Goal: Transaction & Acquisition: Purchase product/service

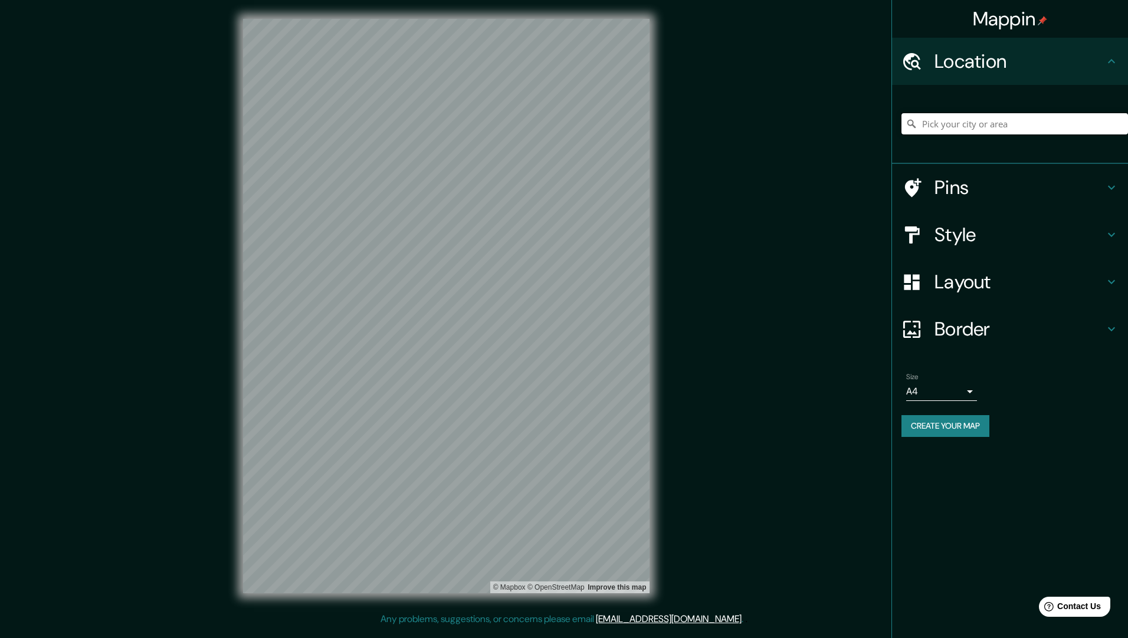
click at [982, 129] on input "Pick your city or area" at bounding box center [1014, 123] width 226 height 21
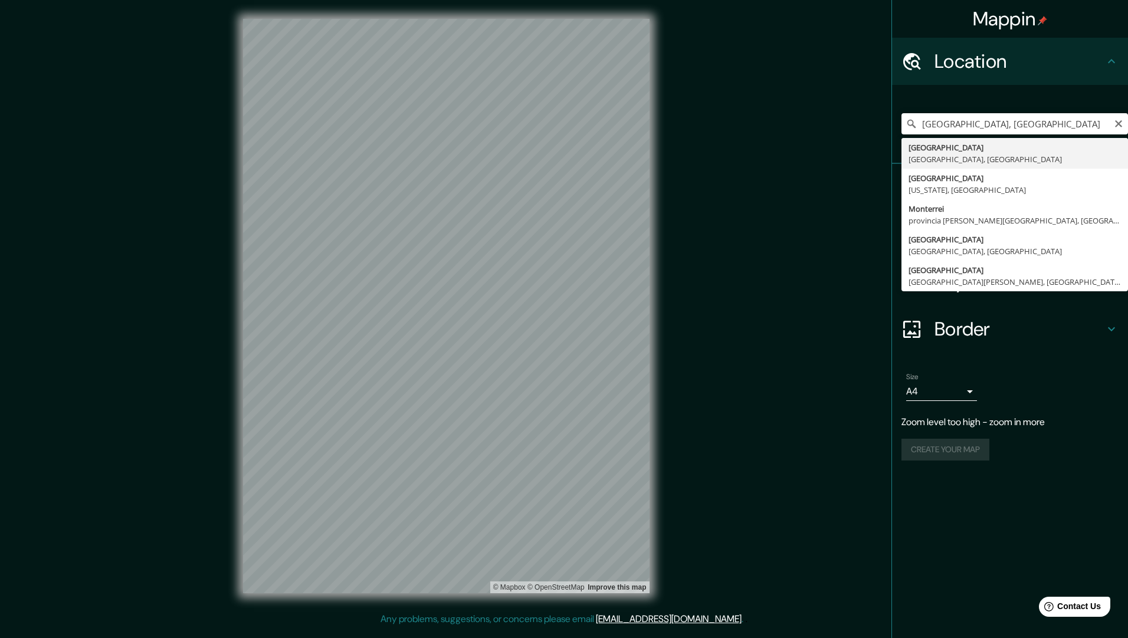
type input "[GEOGRAPHIC_DATA], [GEOGRAPHIC_DATA], [GEOGRAPHIC_DATA]"
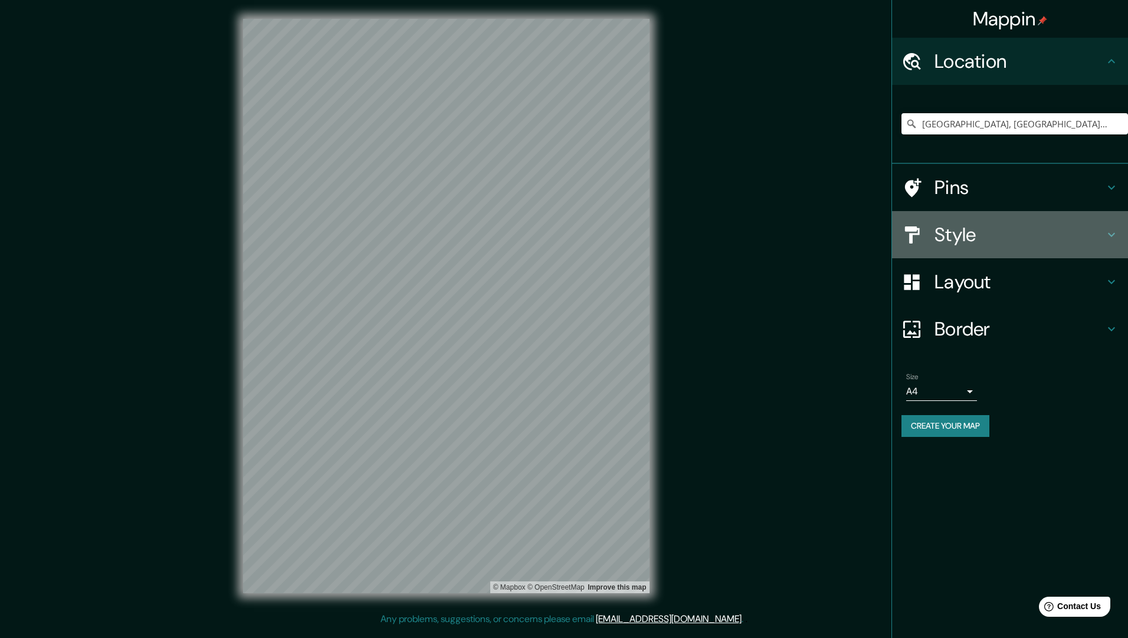
click at [981, 231] on h4 "Style" at bounding box center [1019, 235] width 170 height 24
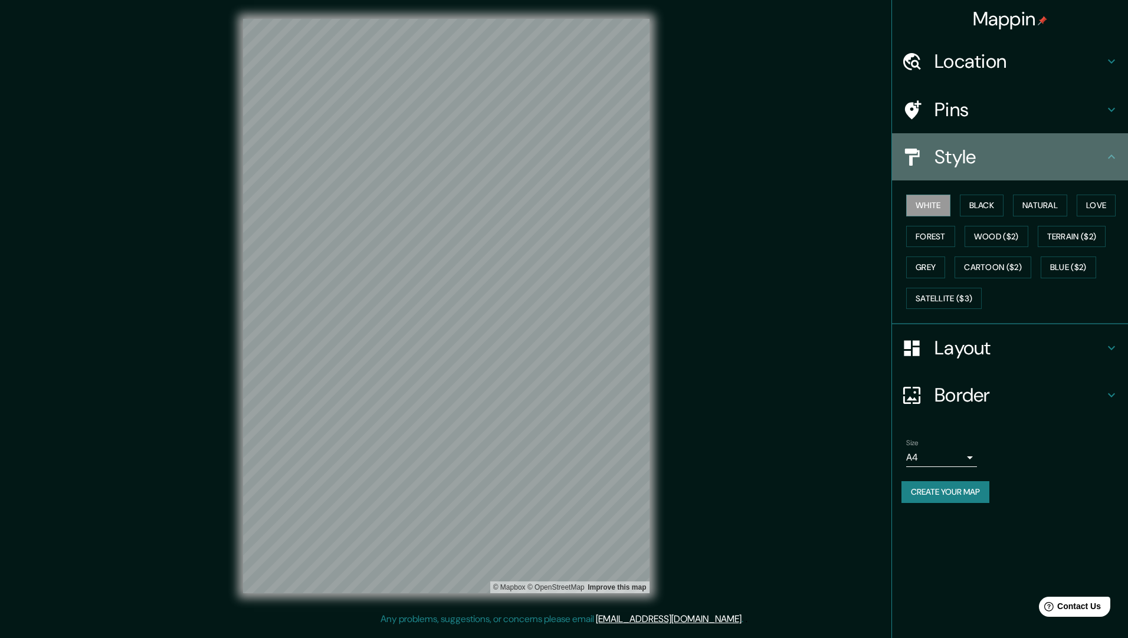
click at [963, 157] on h4 "Style" at bounding box center [1019, 157] width 170 height 24
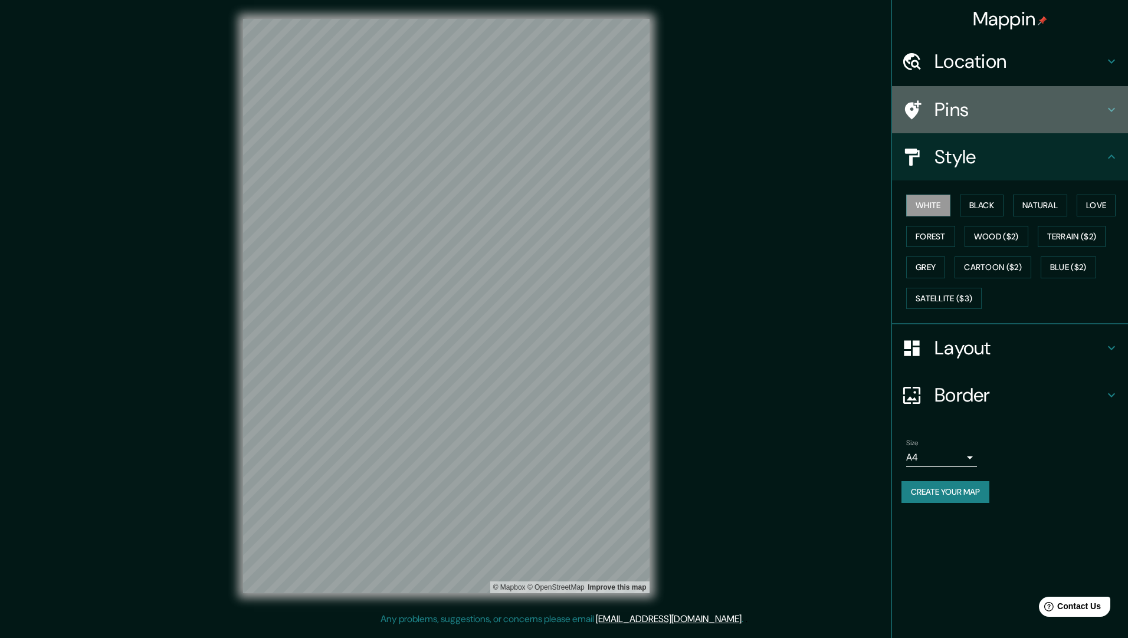
click at [967, 110] on h4 "Pins" at bounding box center [1019, 110] width 170 height 24
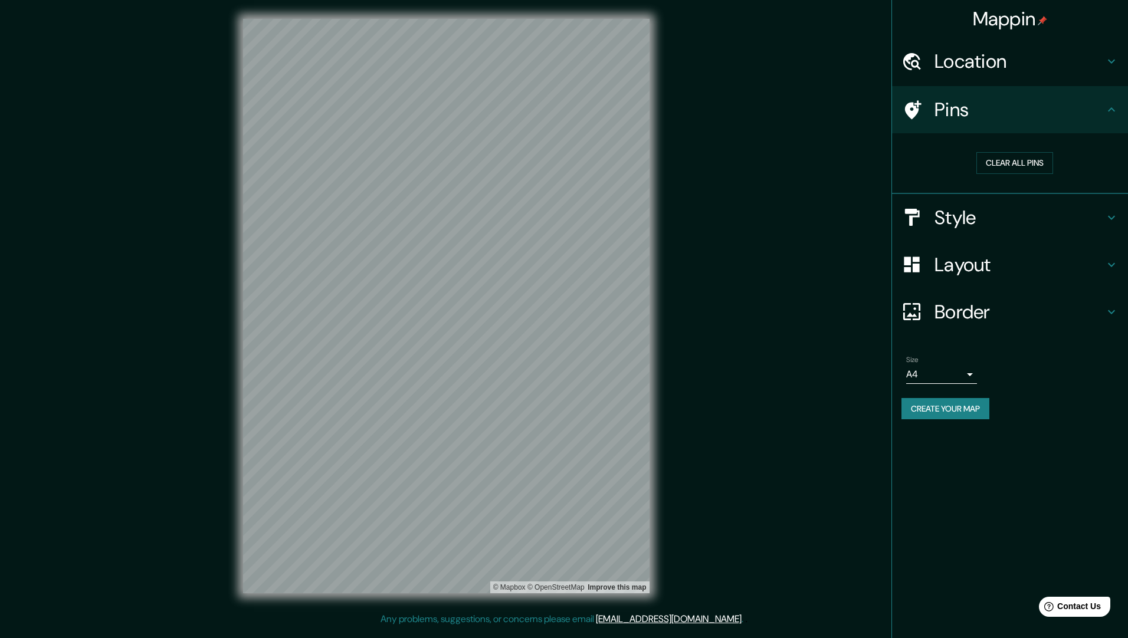
click at [964, 264] on h4 "Layout" at bounding box center [1019, 265] width 170 height 24
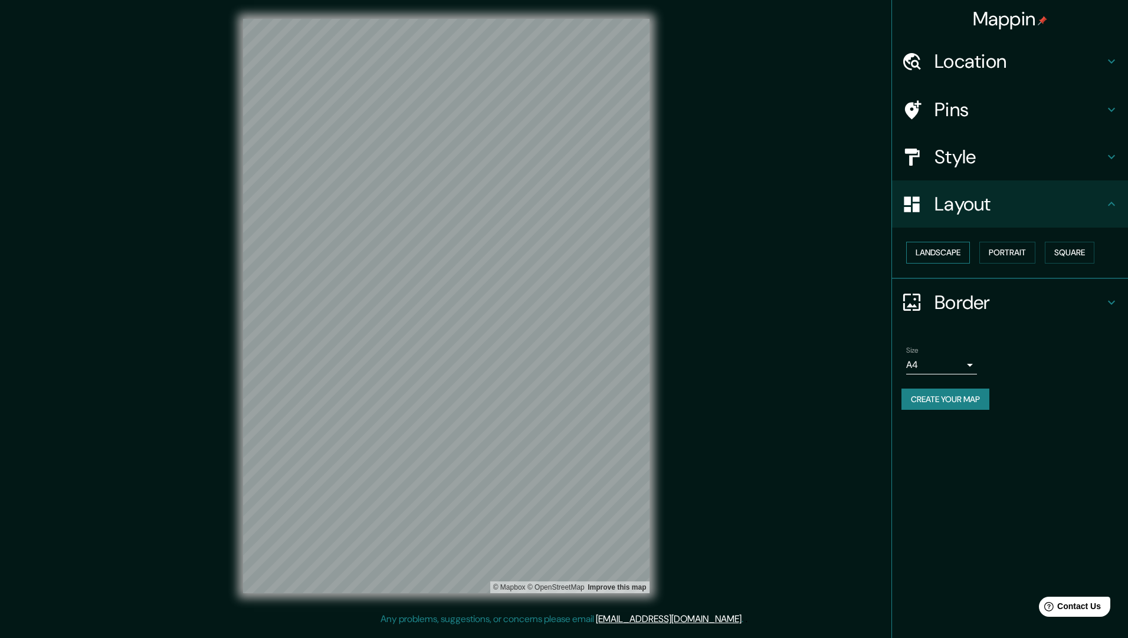
click at [953, 259] on button "Landscape" at bounding box center [938, 253] width 64 height 22
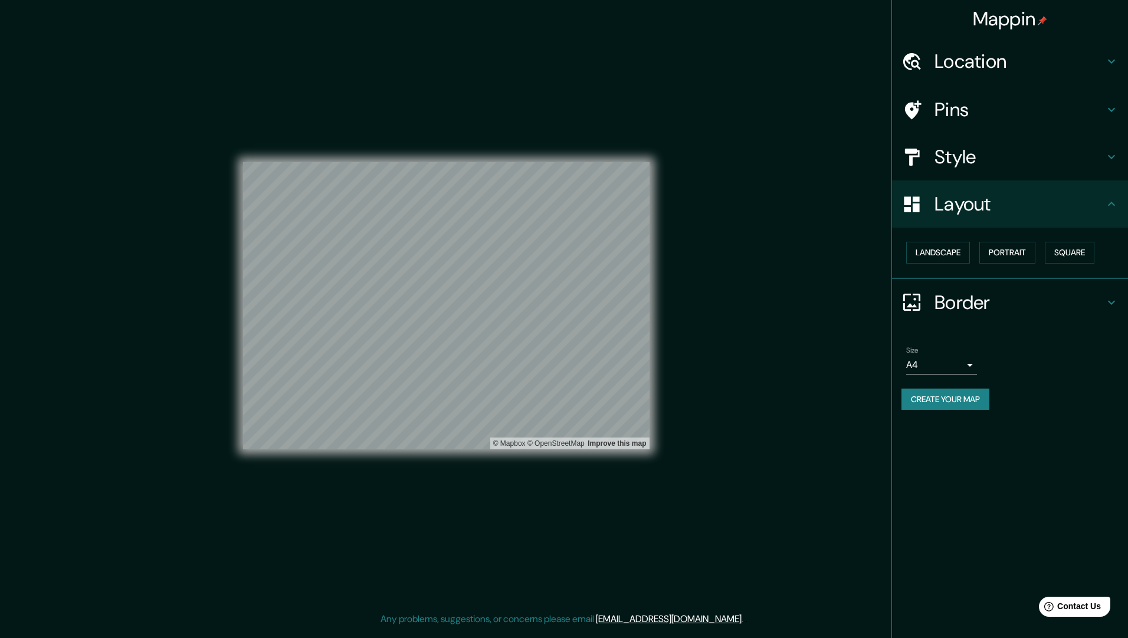
click at [959, 405] on button "Create your map" at bounding box center [945, 400] width 88 height 22
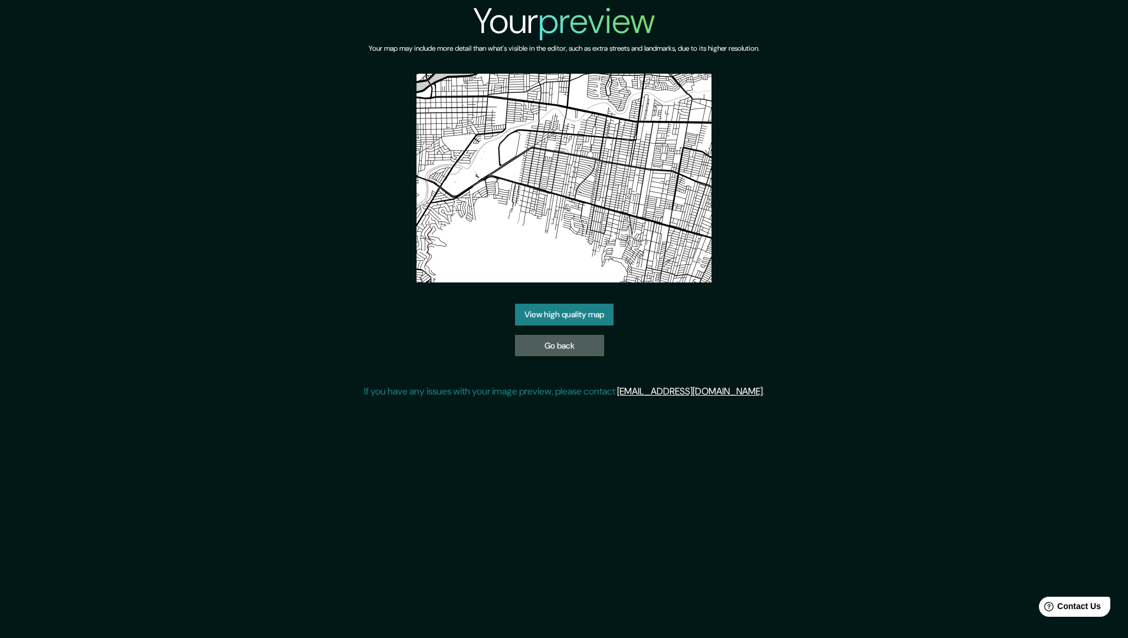
click at [578, 344] on link "Go back" at bounding box center [559, 346] width 89 height 22
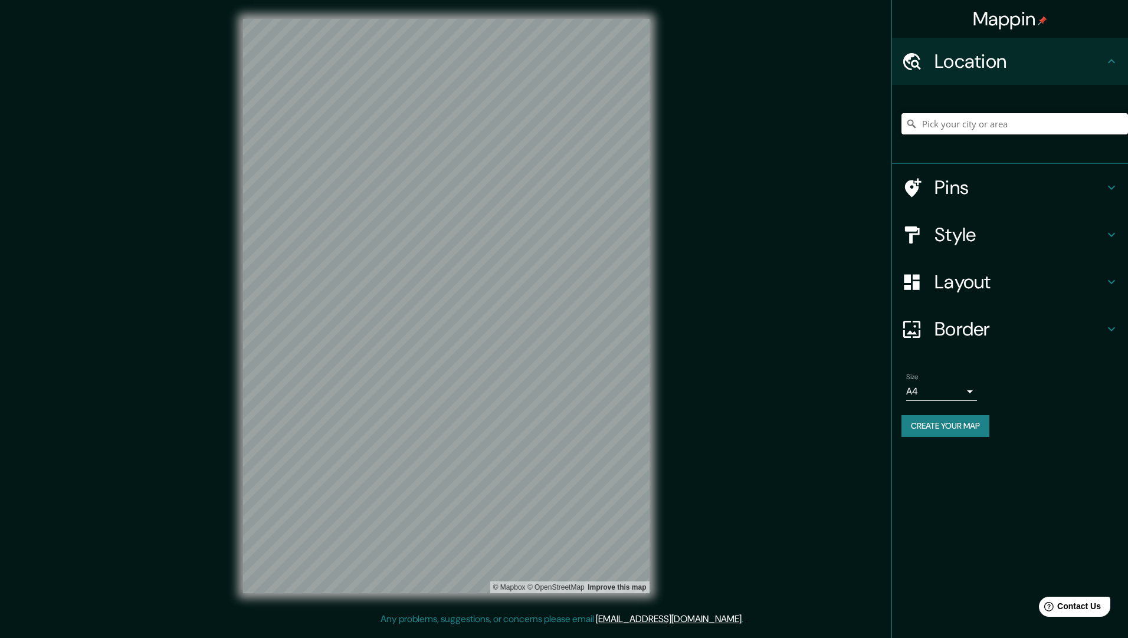
click at [932, 132] on input "Pick your city or area" at bounding box center [1014, 123] width 226 height 21
click at [962, 128] on input "Pick your city or area" at bounding box center [1014, 123] width 226 height 21
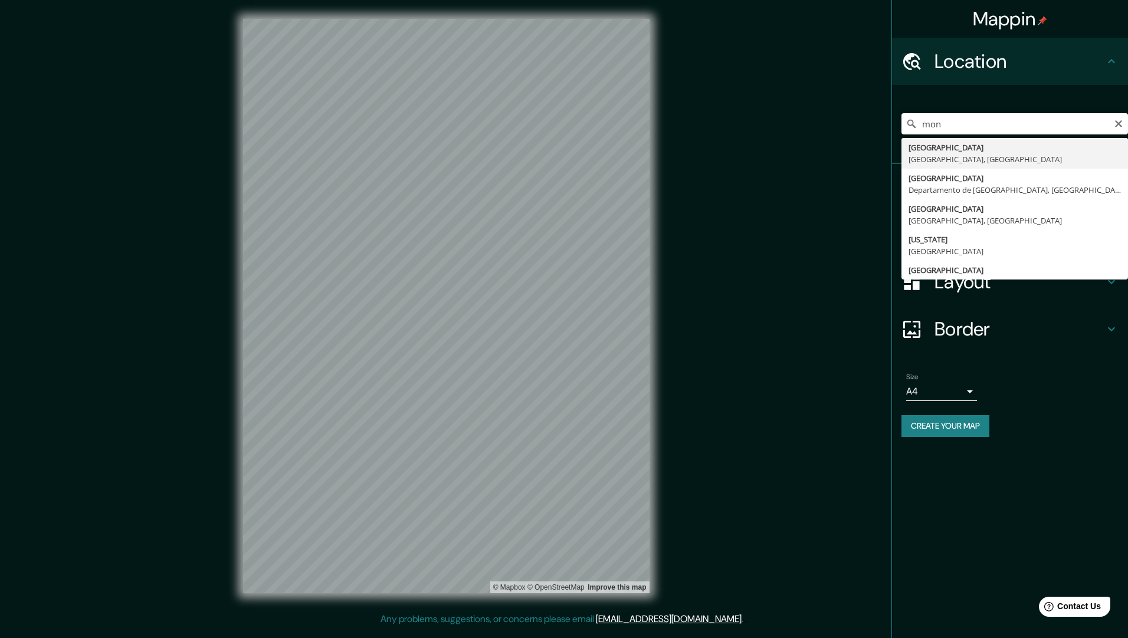
type input "[GEOGRAPHIC_DATA], [GEOGRAPHIC_DATA], [GEOGRAPHIC_DATA]"
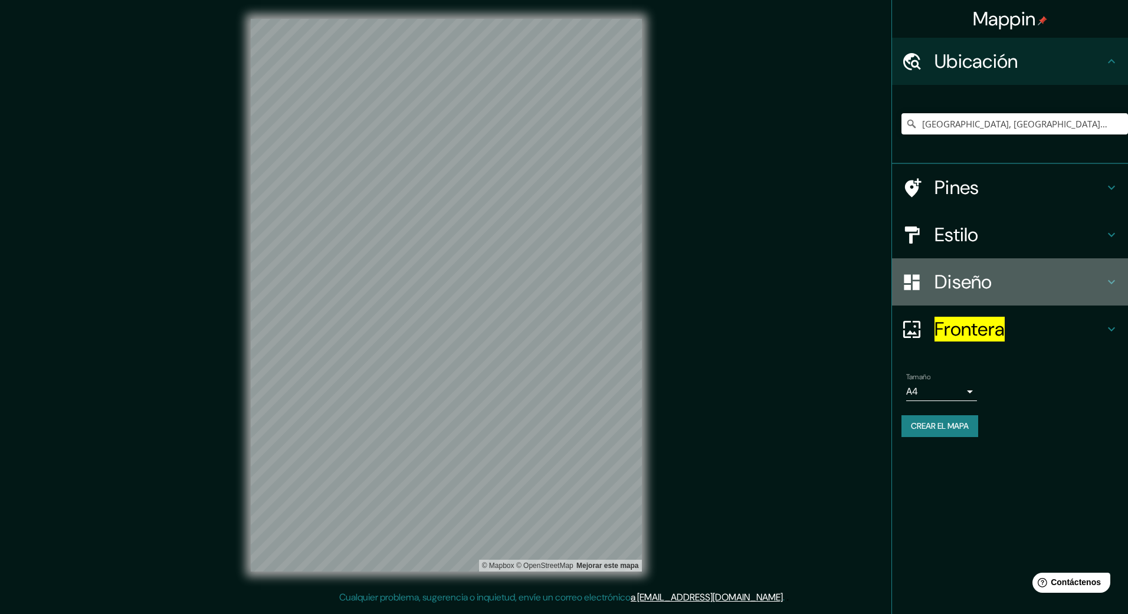
click at [1102, 282] on h4 "Diseño" at bounding box center [1019, 282] width 170 height 24
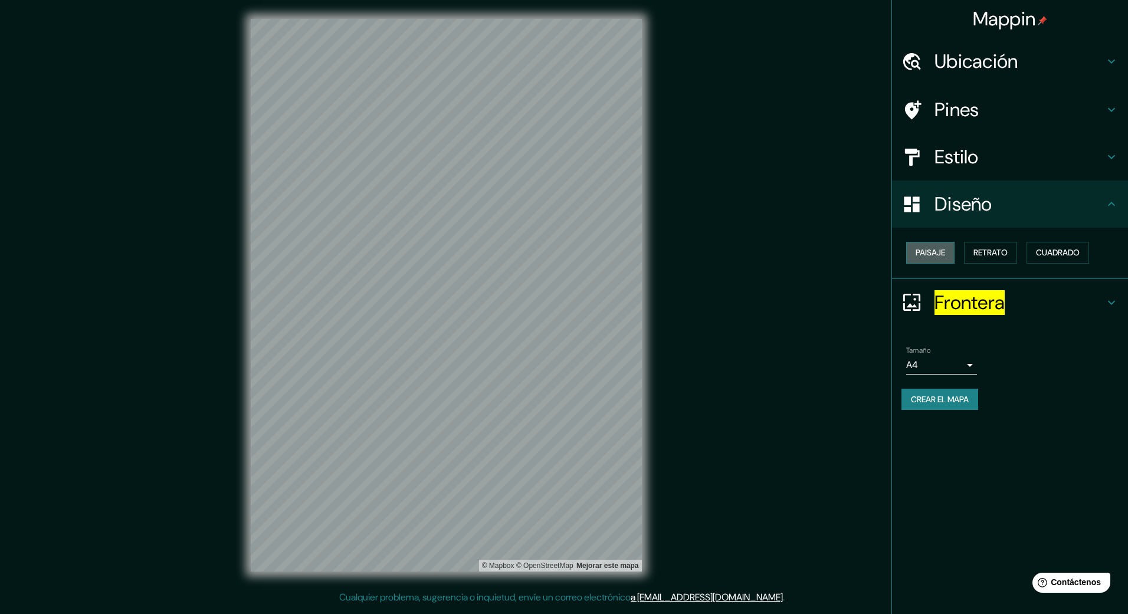
click at [935, 249] on font "Paisaje" at bounding box center [929, 252] width 29 height 15
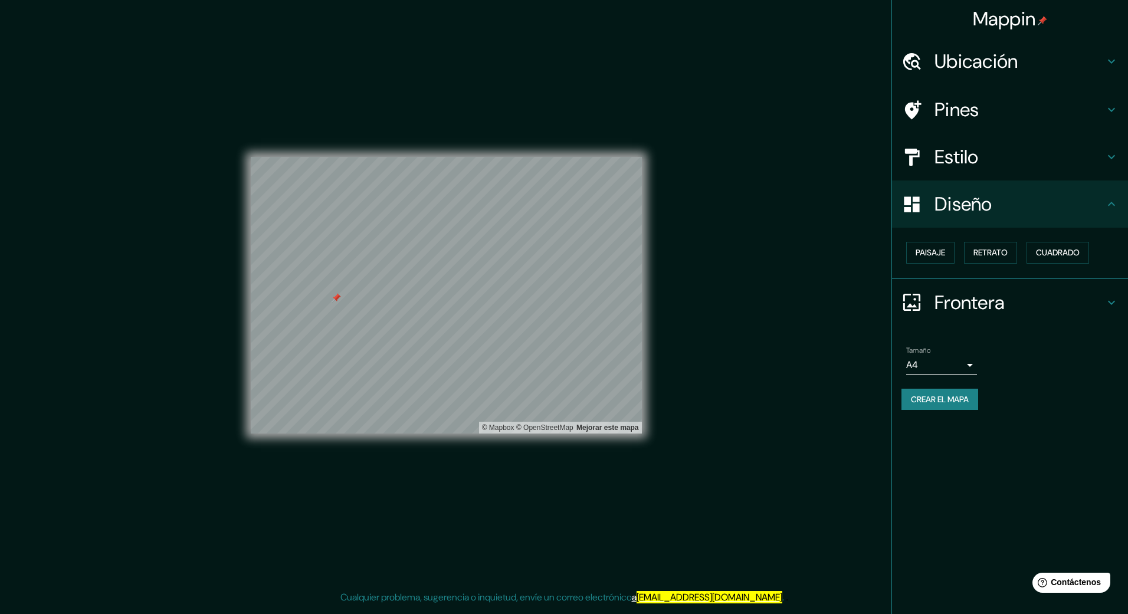
click at [985, 197] on h4 "Diseño" at bounding box center [1019, 204] width 170 height 24
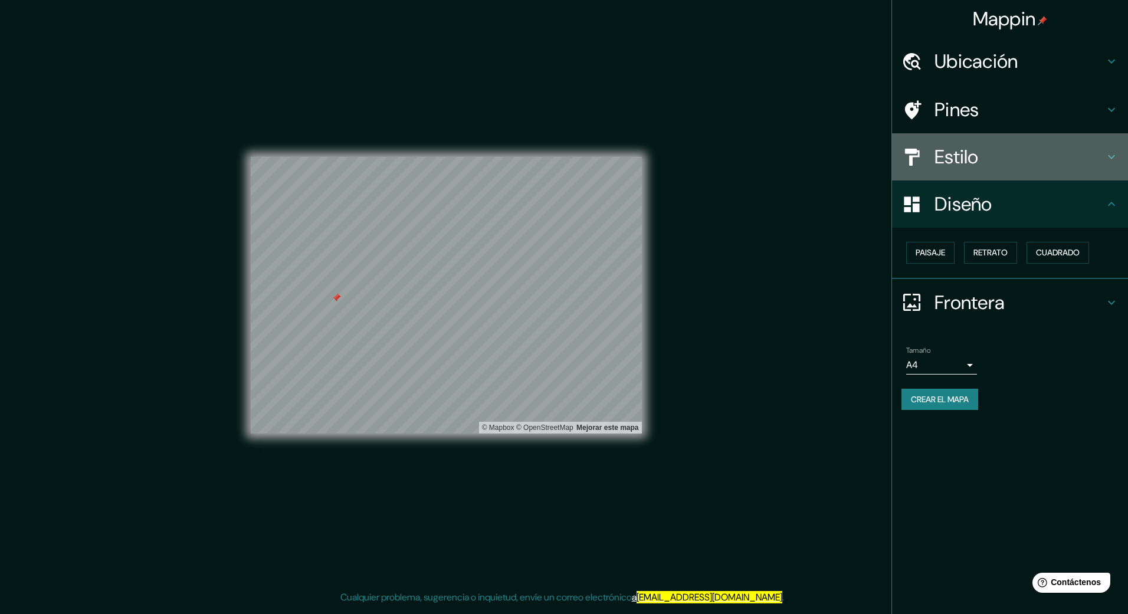
click at [989, 154] on h4 "Estilo" at bounding box center [1019, 157] width 170 height 24
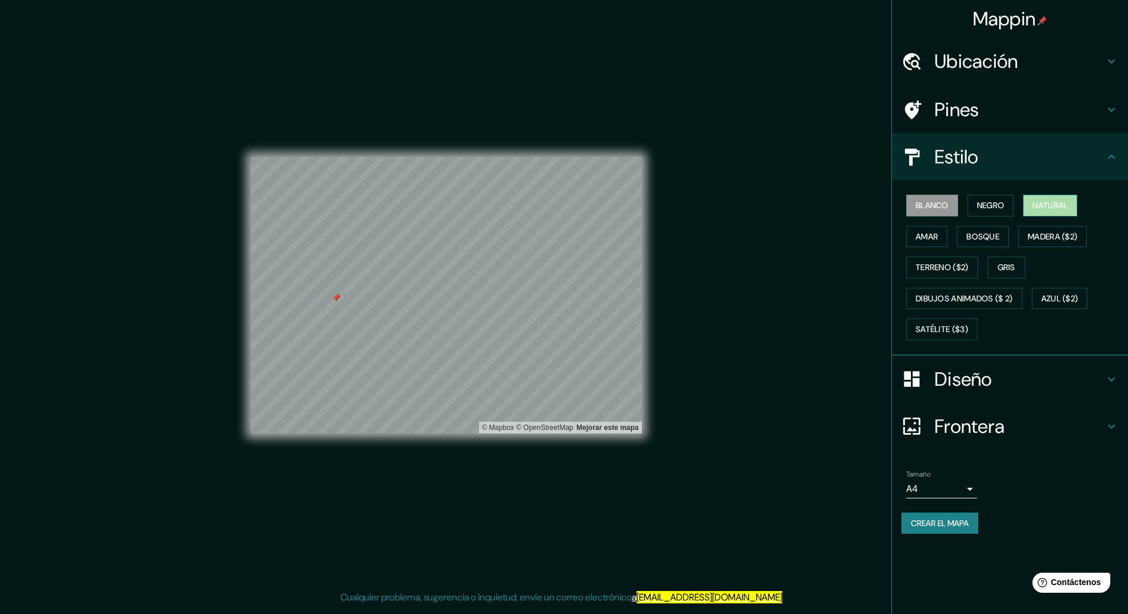
click at [1051, 202] on font "Natural" at bounding box center [1049, 205] width 35 height 15
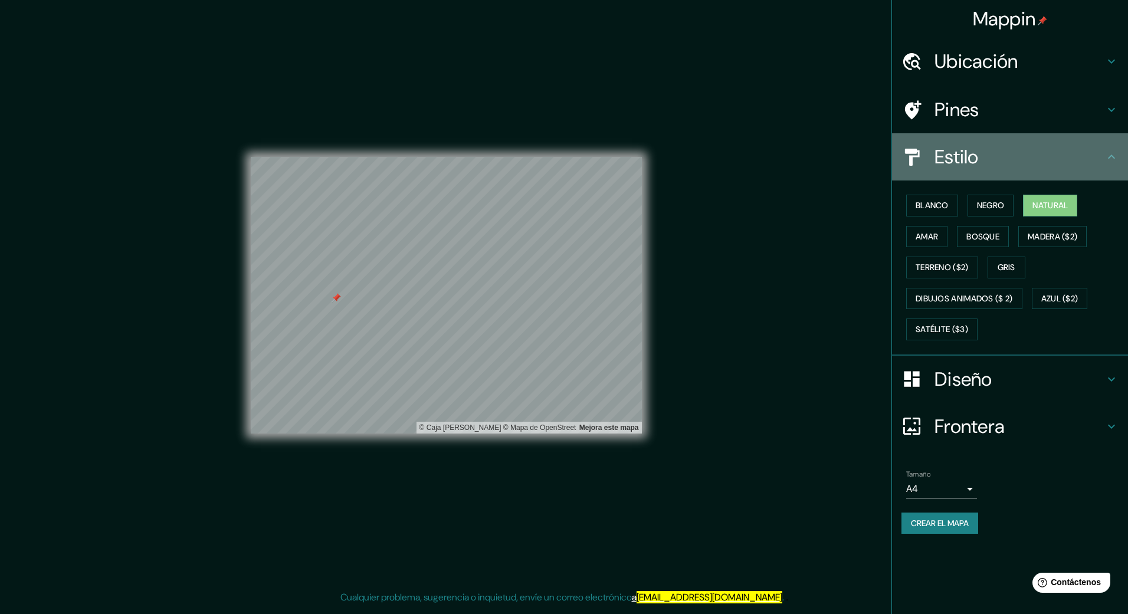
click at [1098, 152] on h4 "Estilo" at bounding box center [1019, 157] width 170 height 24
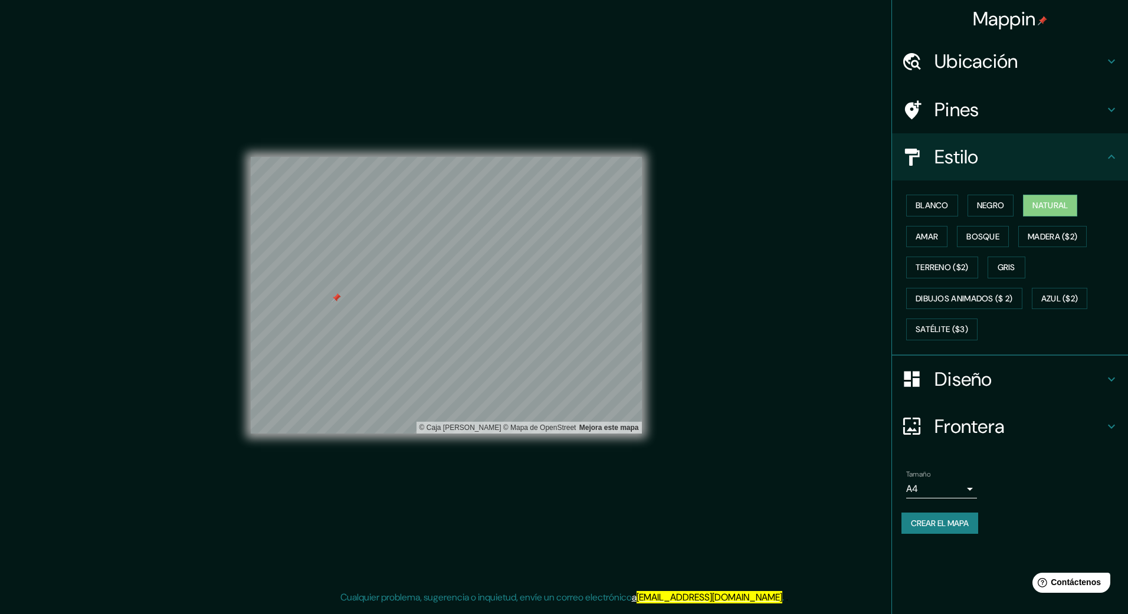
click at [1031, 97] on div "Pines" at bounding box center [1010, 109] width 236 height 47
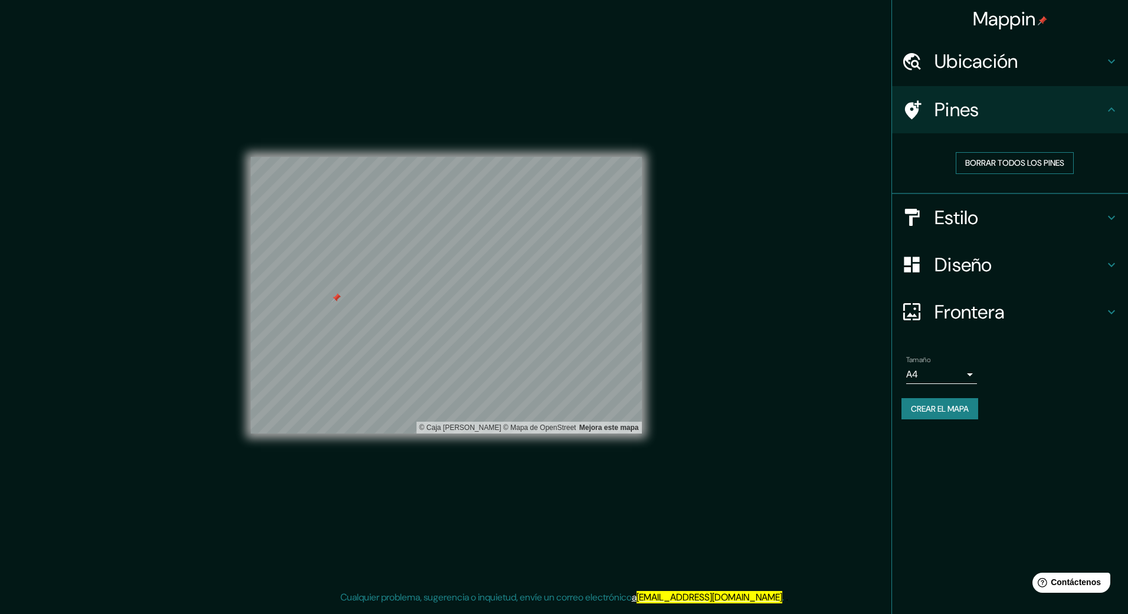
click at [997, 156] on font "Borrar todos los pines" at bounding box center [1014, 163] width 99 height 15
click at [917, 411] on font "Crear el mapa" at bounding box center [940, 409] width 58 height 15
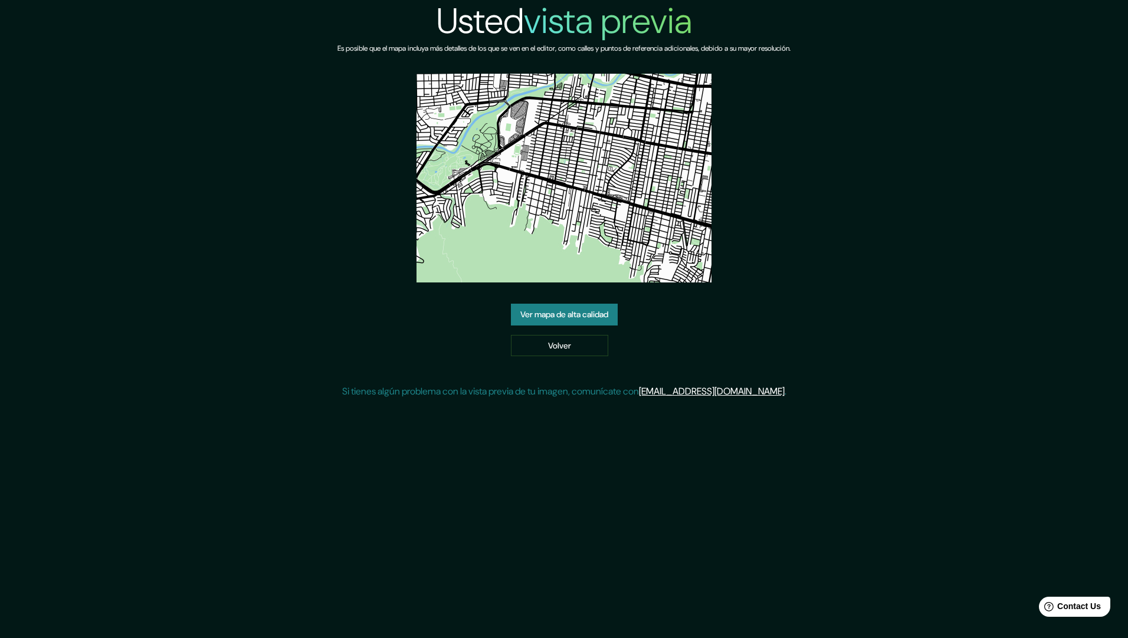
click at [571, 313] on link "Ver mapa de alta calidad" at bounding box center [564, 315] width 107 height 22
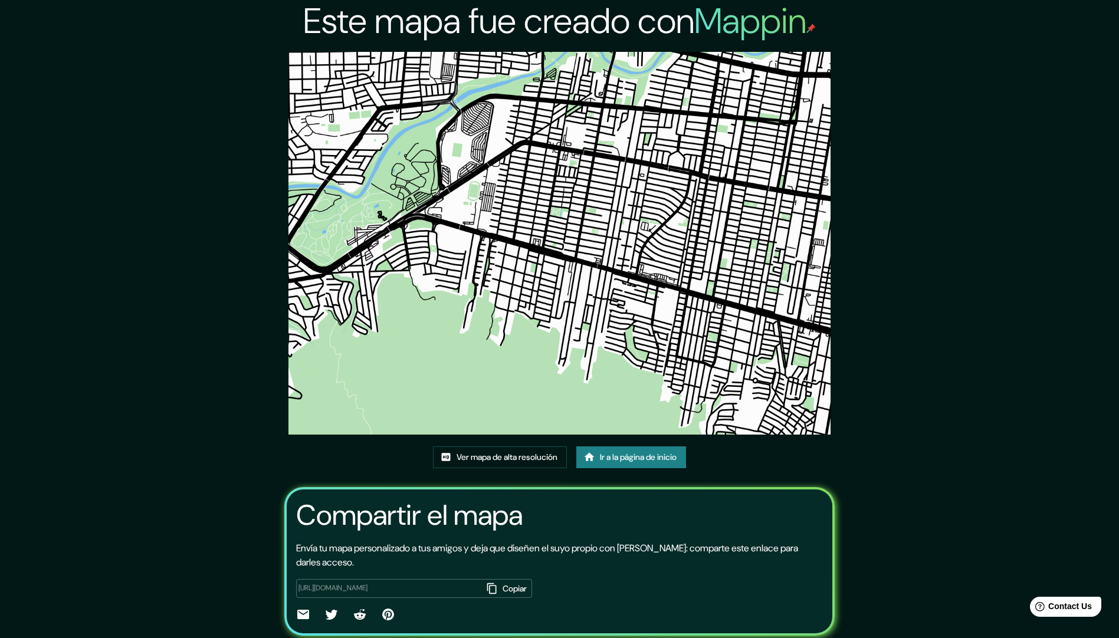
click at [1035, 247] on div "Este mapa fue creado con Mappin Ver mapa de alta resolución Ir a la página de i…" at bounding box center [559, 339] width 1119 height 678
click at [517, 459] on font "Ver mapa de alta resolución" at bounding box center [506, 457] width 101 height 15
click at [624, 455] on font "Ir a la página de inicio" at bounding box center [638, 457] width 77 height 15
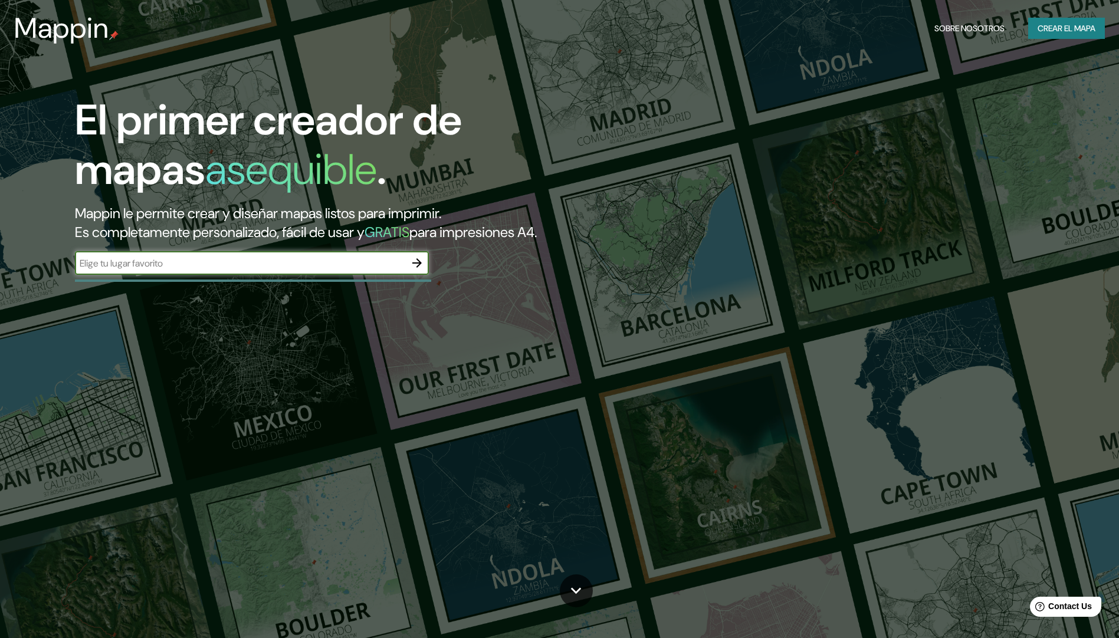
click at [333, 257] on input "text" at bounding box center [240, 264] width 330 height 14
click at [412, 264] on icon "button" at bounding box center [417, 263] width 14 height 14
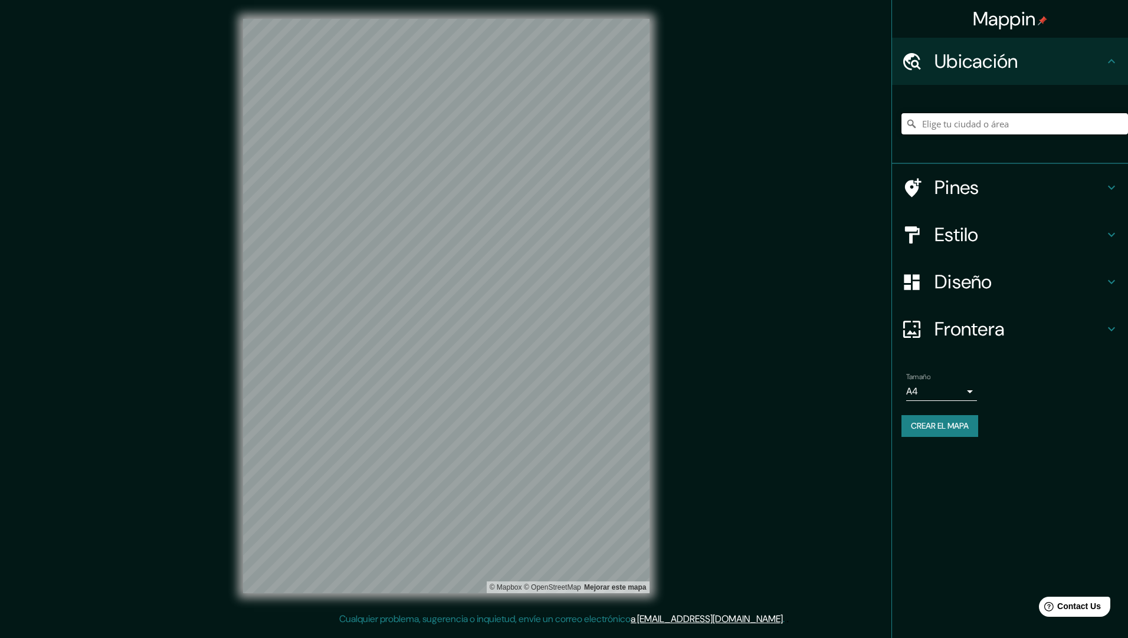
click at [967, 125] on input "Elige tu ciudad o área" at bounding box center [1014, 123] width 226 height 21
type input "g"
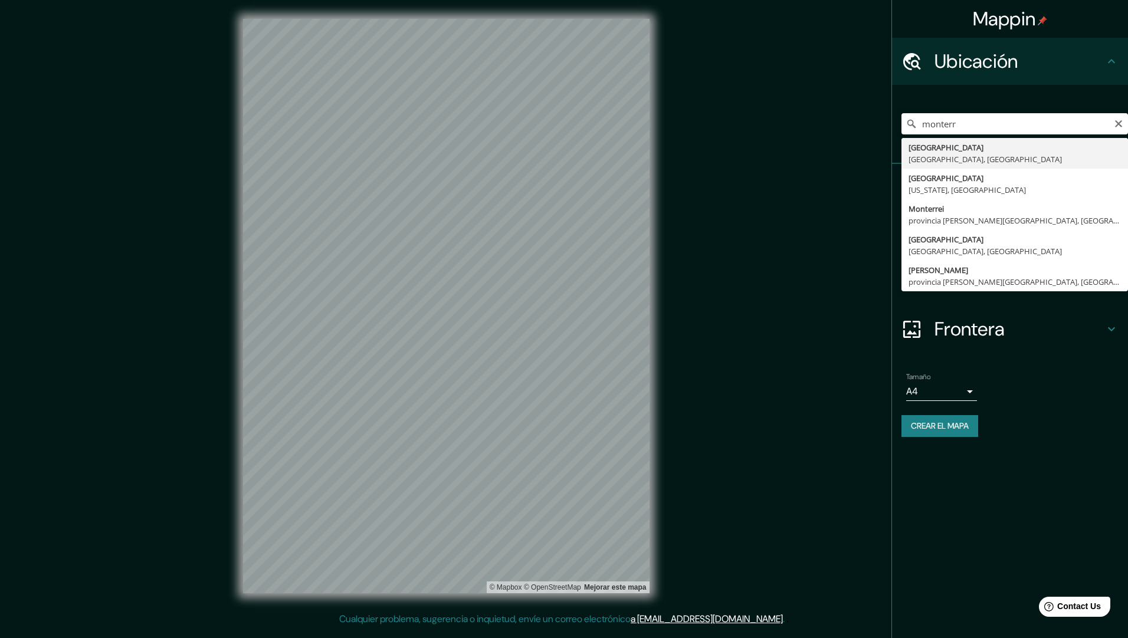
type input "[GEOGRAPHIC_DATA], [GEOGRAPHIC_DATA], [GEOGRAPHIC_DATA]"
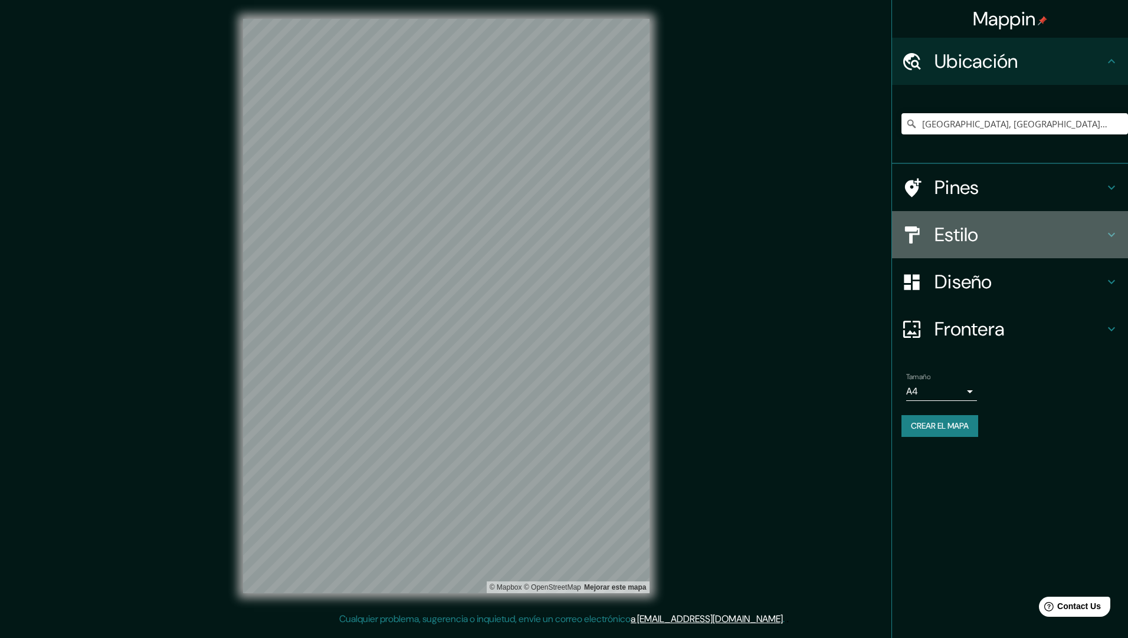
click at [1024, 237] on h4 "Estilo" at bounding box center [1019, 235] width 170 height 24
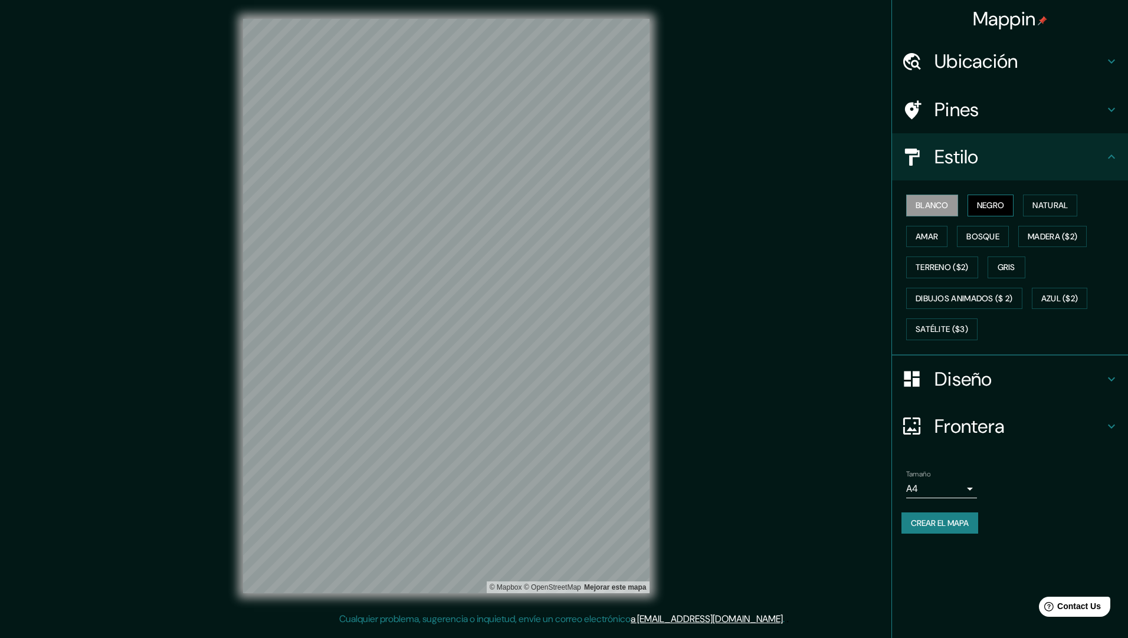
click at [987, 206] on font "Negro" at bounding box center [991, 205] width 28 height 15
click at [1034, 204] on button "Natural" at bounding box center [1050, 206] width 54 height 22
click at [942, 232] on button "Amar" at bounding box center [926, 237] width 41 height 22
click at [973, 240] on font "Bosque" at bounding box center [982, 236] width 33 height 15
click at [929, 237] on font "Amar" at bounding box center [926, 236] width 22 height 15
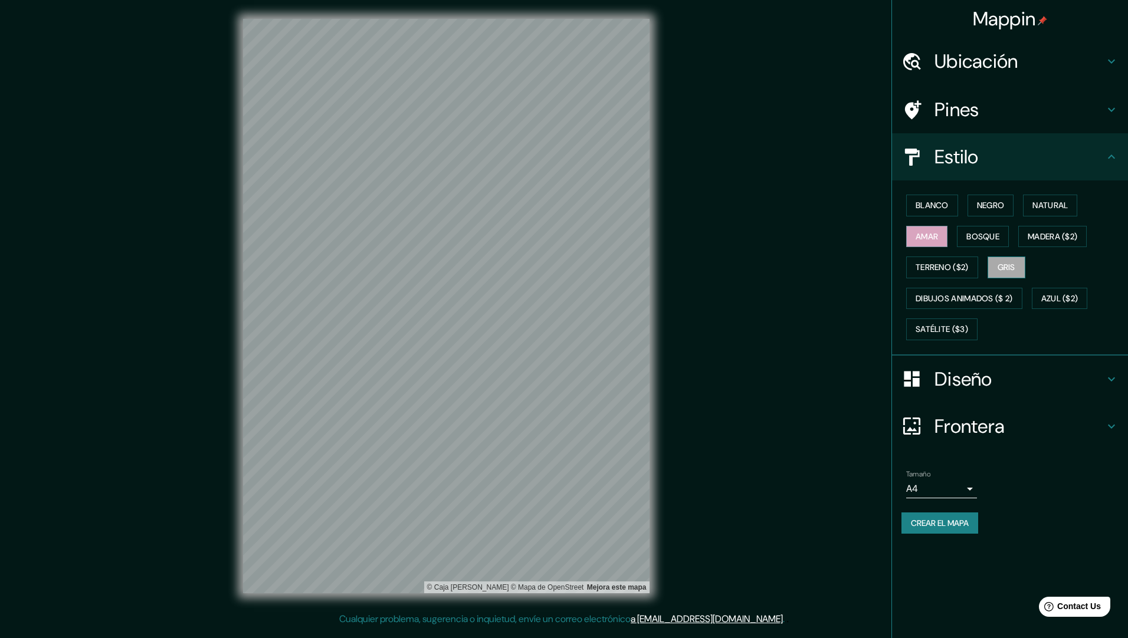
click at [998, 272] on button "Gris" at bounding box center [1006, 268] width 38 height 22
click at [944, 234] on button "Amar" at bounding box center [926, 237] width 41 height 22
click at [959, 146] on h4 "Estilo" at bounding box center [1019, 157] width 170 height 24
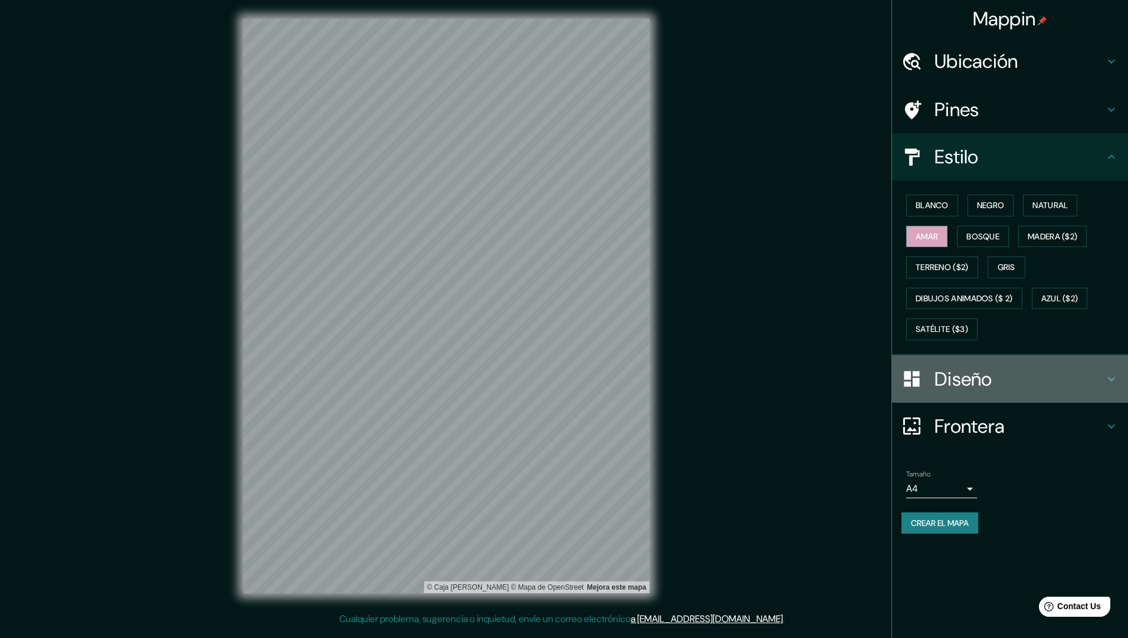
click at [987, 392] on div "Diseño" at bounding box center [1010, 379] width 236 height 47
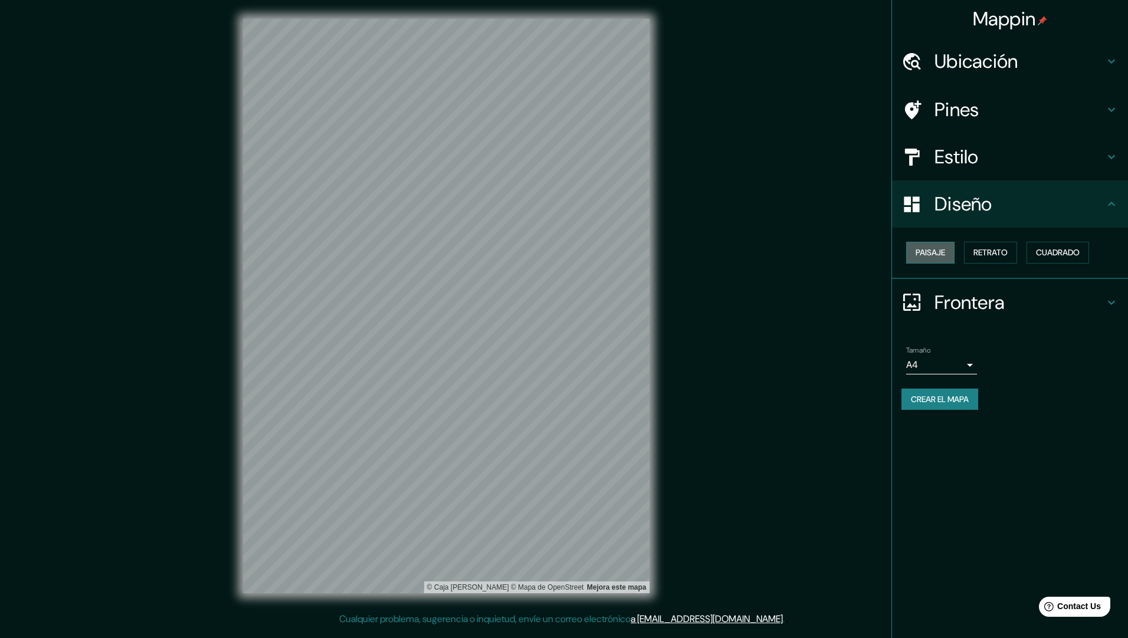
click at [941, 252] on font "Paisaje" at bounding box center [929, 252] width 29 height 15
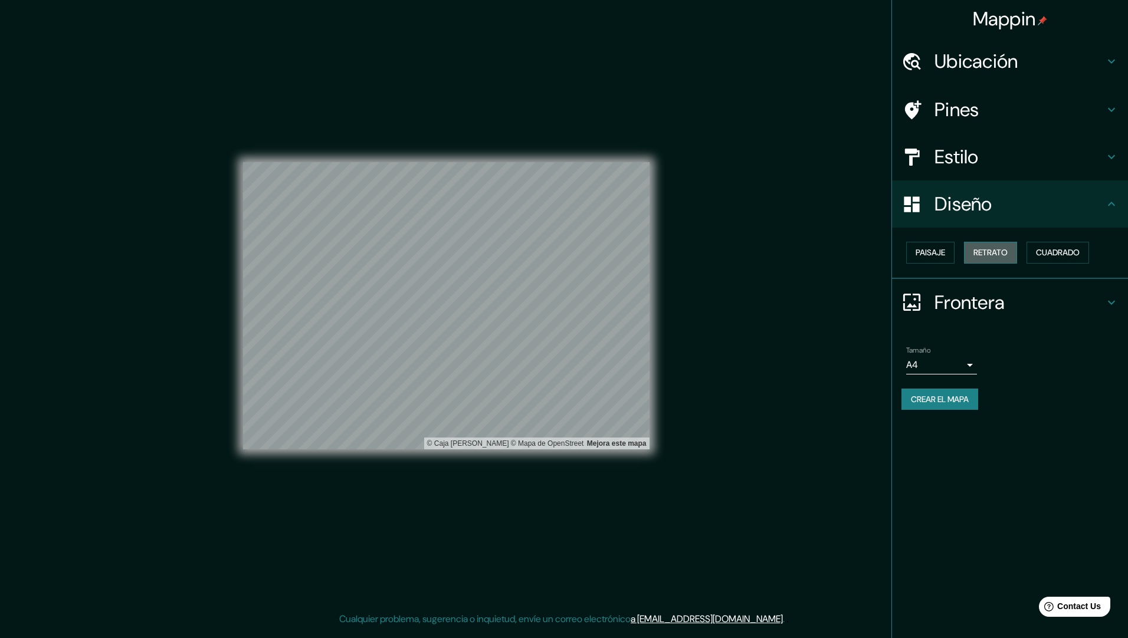
click at [985, 251] on font "Retrato" at bounding box center [990, 252] width 34 height 15
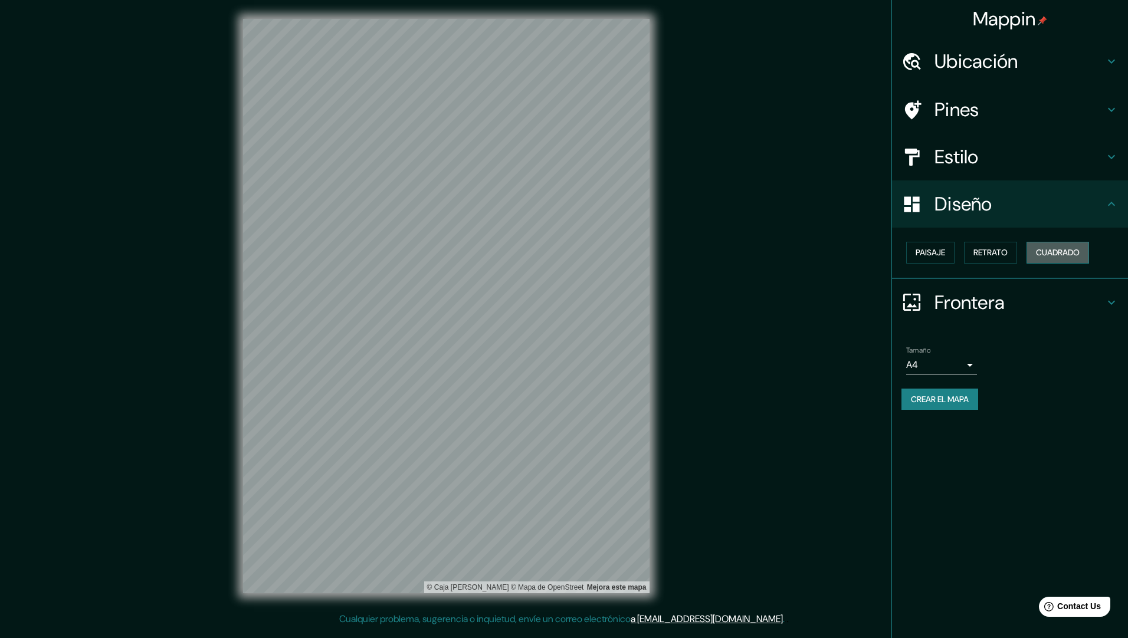
click at [1088, 251] on button "Cuadrado" at bounding box center [1057, 253] width 63 height 22
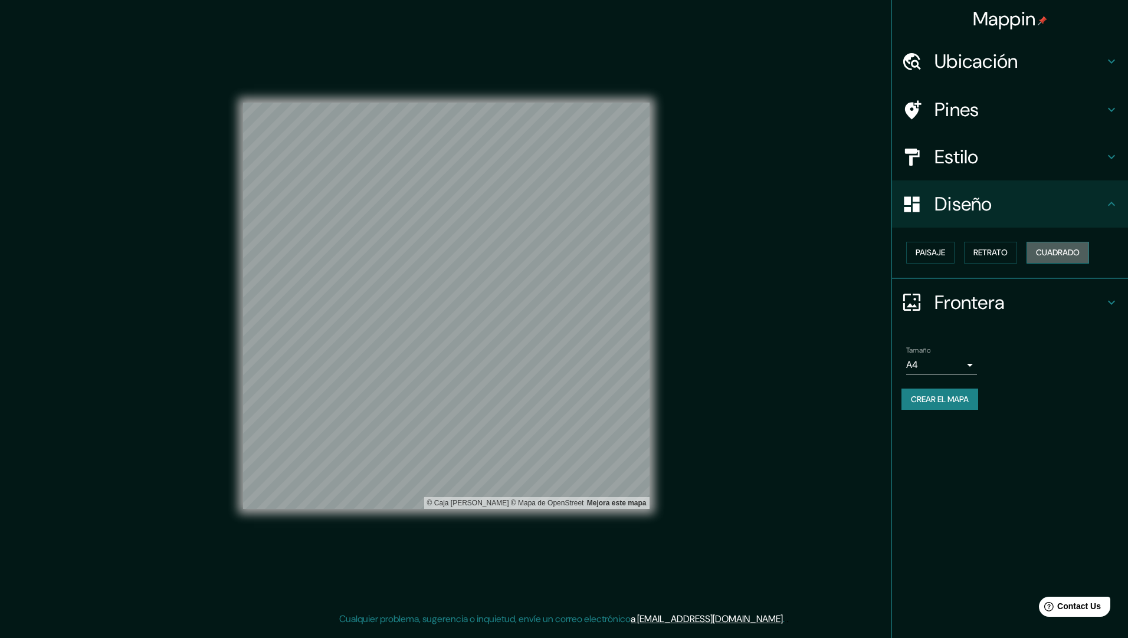
click at [1088, 251] on button "Cuadrado" at bounding box center [1057, 253] width 63 height 22
click at [1024, 302] on h4 "Frontera" at bounding box center [1019, 303] width 170 height 24
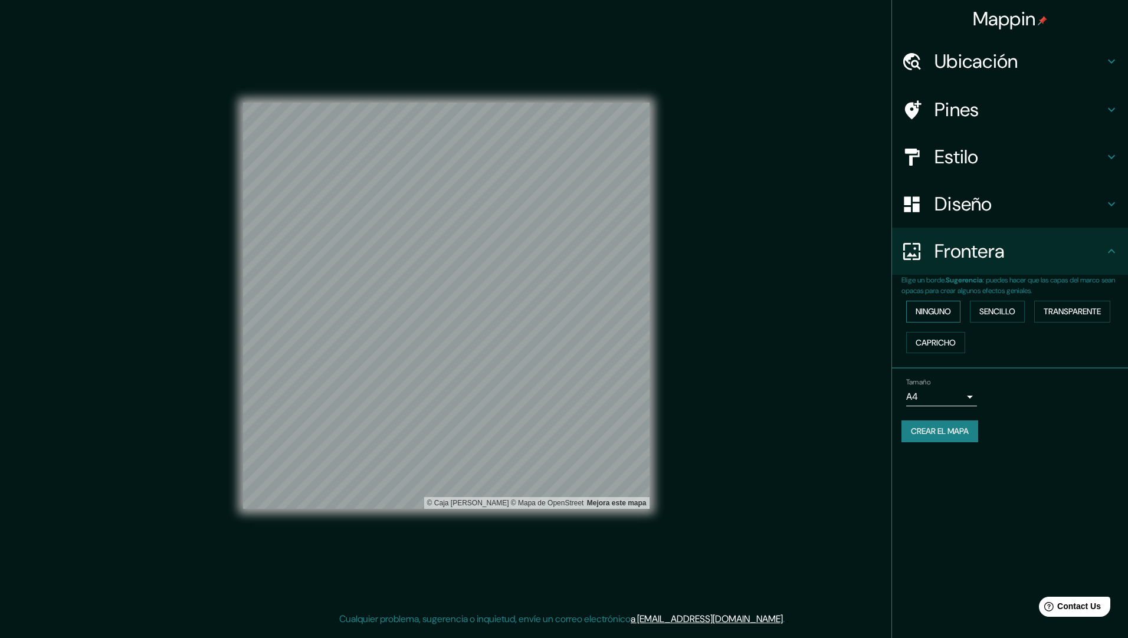
click at [936, 313] on font "Ninguno" at bounding box center [932, 311] width 35 height 15
click at [1005, 314] on font "Sencillo" at bounding box center [997, 311] width 36 height 15
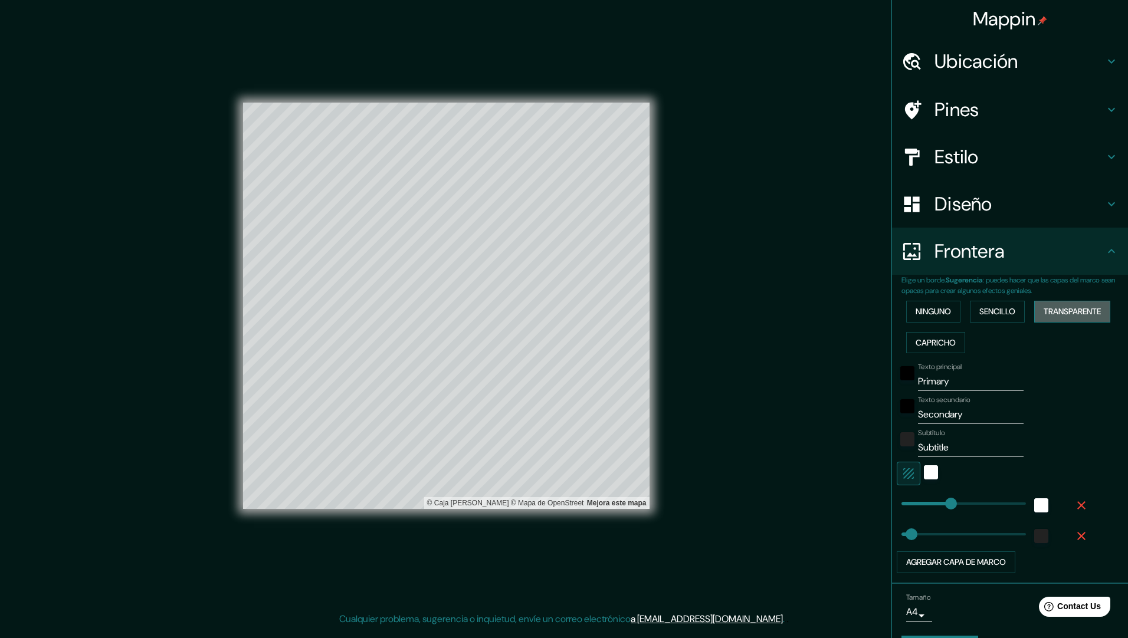
click at [1080, 314] on font "Transparente" at bounding box center [1071, 311] width 57 height 15
click at [924, 304] on font "Ninguno" at bounding box center [932, 311] width 35 height 15
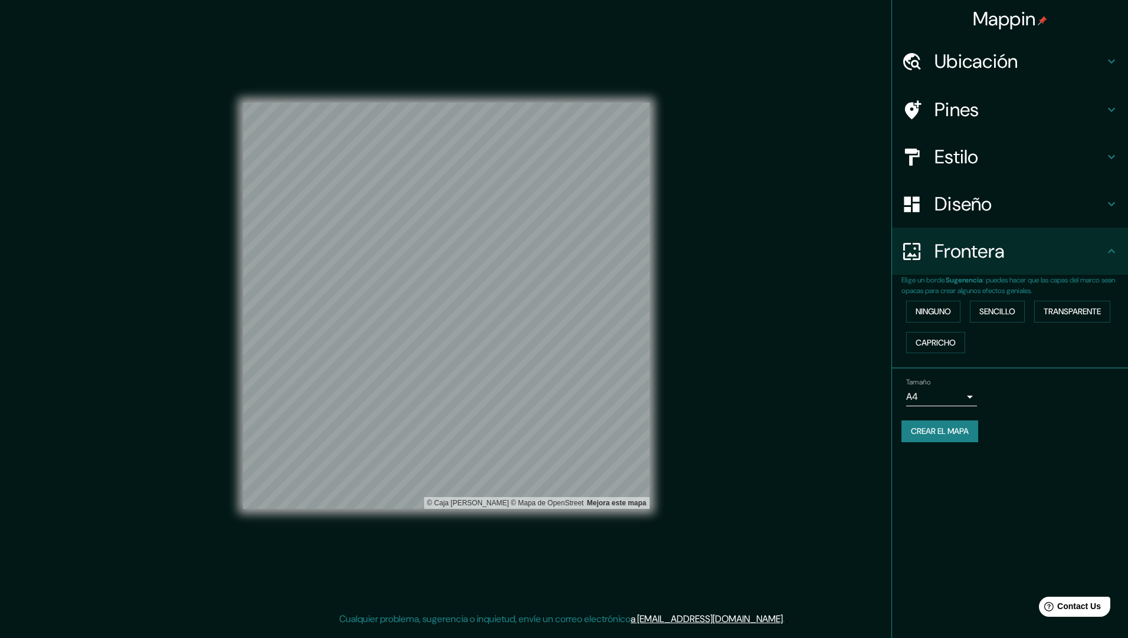
click at [988, 216] on h4 "Diseño" at bounding box center [1019, 204] width 170 height 24
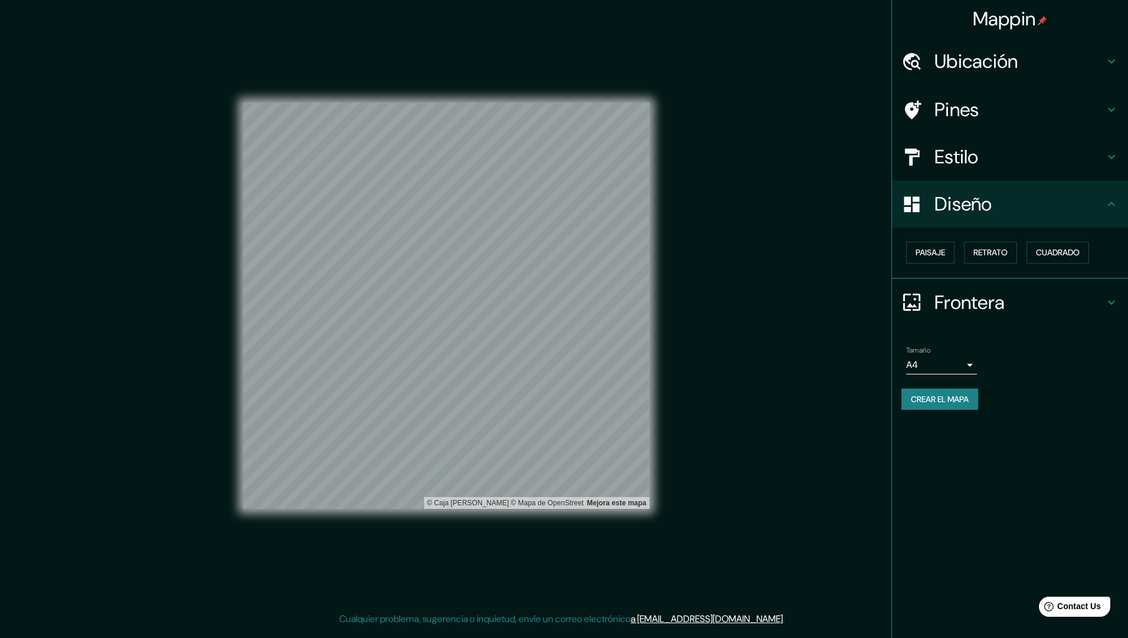
click at [961, 167] on h4 "Estilo" at bounding box center [1019, 157] width 170 height 24
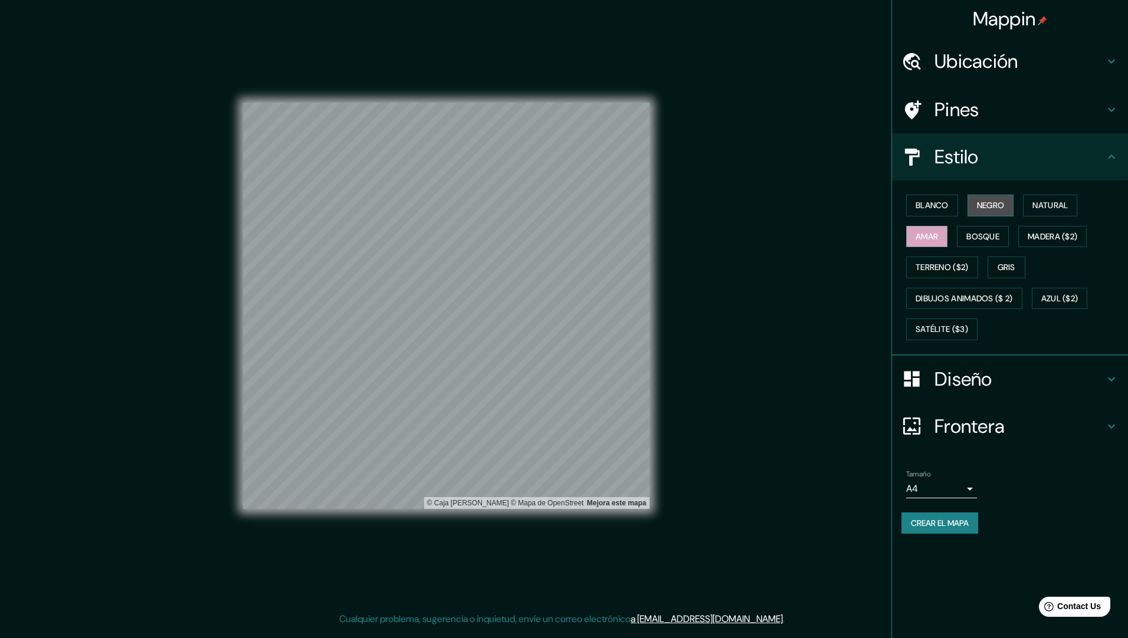
click at [989, 207] on font "Negro" at bounding box center [991, 205] width 28 height 15
click at [938, 206] on font "Blanco" at bounding box center [931, 205] width 33 height 15
drag, startPoint x: 1024, startPoint y: 203, endPoint x: 1036, endPoint y: 203, distance: 11.2
click at [1027, 203] on div "Blanco Negro Natural Amar Bosque Madera ($2) Terreno ($2) Gris Dibujos animados…" at bounding box center [1014, 267] width 226 height 155
click at [1036, 203] on font "Natural" at bounding box center [1049, 205] width 35 height 15
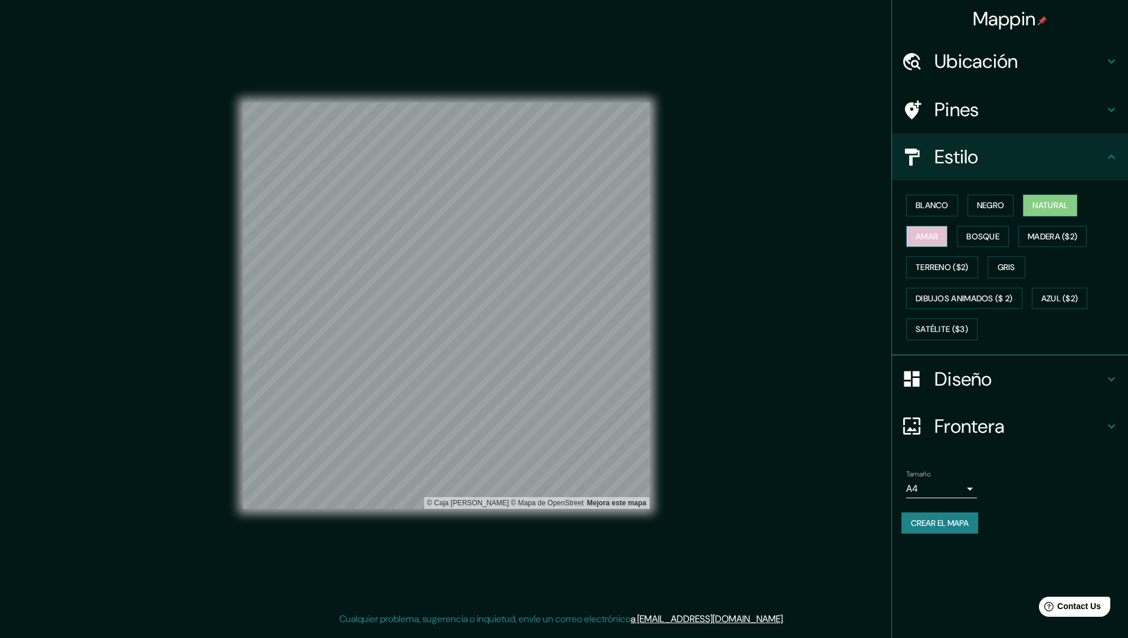
click at [929, 231] on font "Amar" at bounding box center [926, 236] width 22 height 15
click at [942, 527] on font "Crear el mapa" at bounding box center [940, 523] width 58 height 15
click at [962, 520] on font "Crear el mapa" at bounding box center [940, 523] width 58 height 15
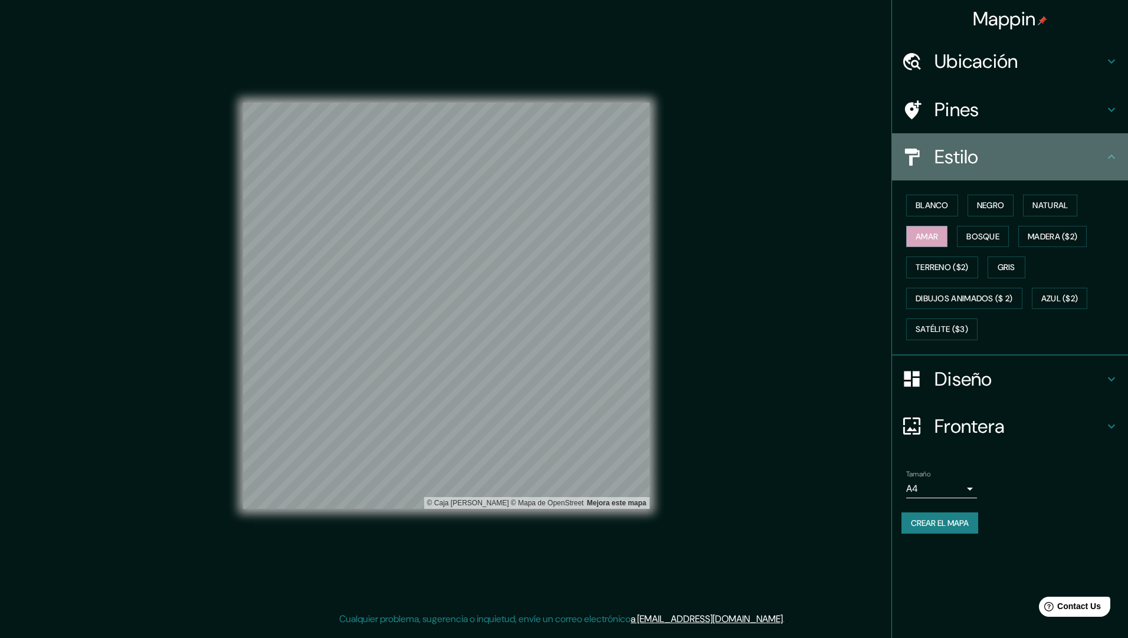
click at [1070, 154] on h4 "Estilo" at bounding box center [1019, 157] width 170 height 24
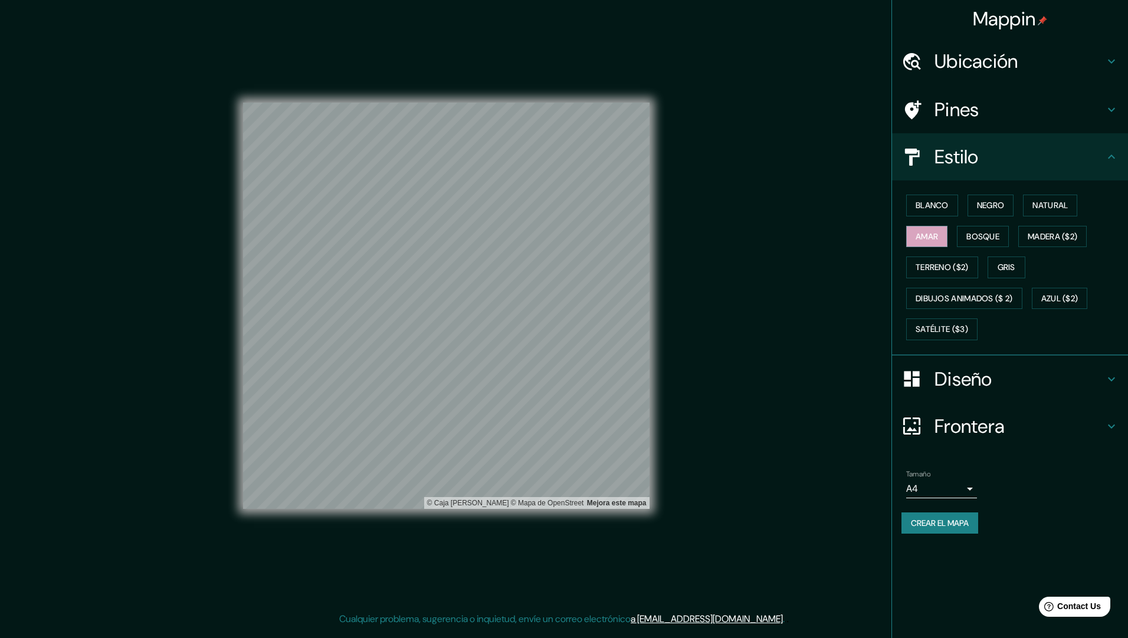
click at [1070, 103] on h4 "Pines" at bounding box center [1019, 110] width 170 height 24
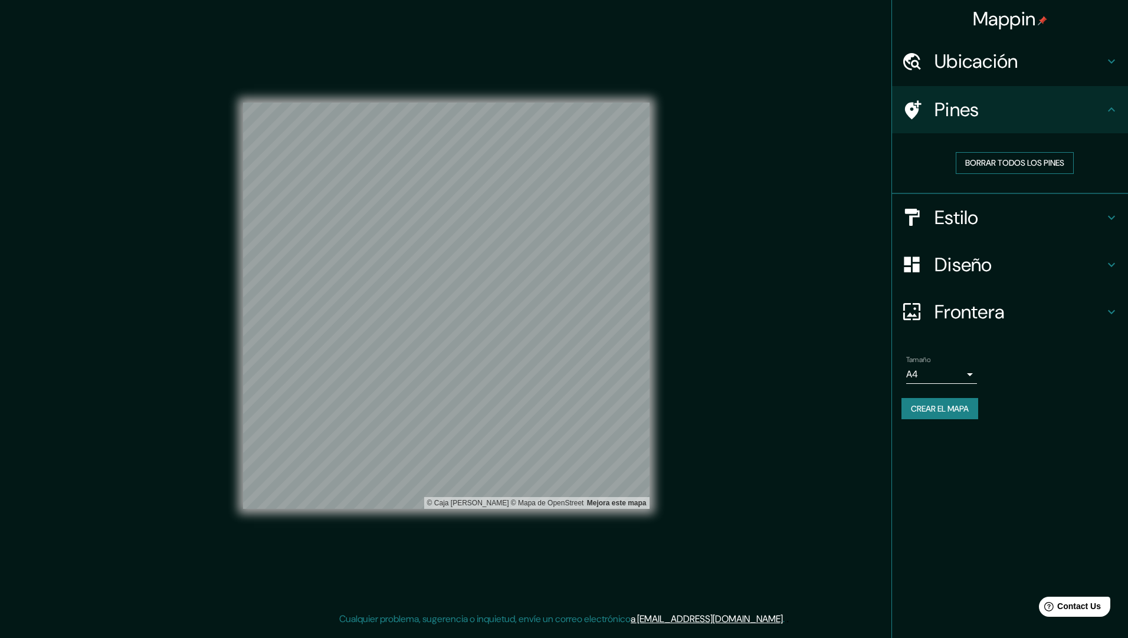
click at [1024, 156] on font "Borrar todos los pines" at bounding box center [1014, 163] width 99 height 15
click at [957, 398] on button "Crear el mapa" at bounding box center [939, 409] width 77 height 22
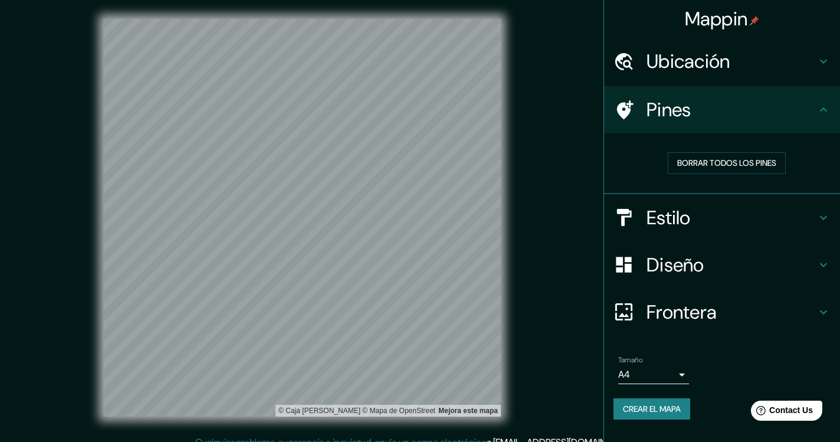
click at [671, 409] on font "Crear el mapa" at bounding box center [652, 409] width 58 height 15
click at [652, 415] on font "Crear el mapa" at bounding box center [652, 409] width 58 height 15
